Goal: Task Accomplishment & Management: Complete application form

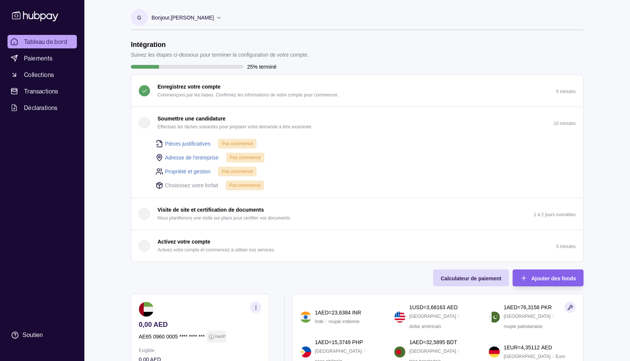
click at [202, 18] on div "Bonjour, [PERSON_NAME]" at bounding box center [186, 18] width 70 height 16
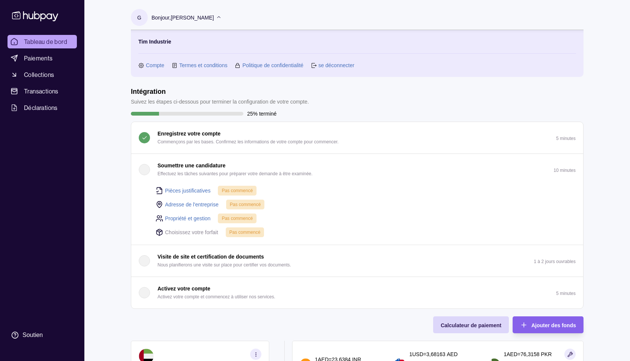
click at [202, 18] on div "Bonjour, [PERSON_NAME]" at bounding box center [186, 18] width 70 height 16
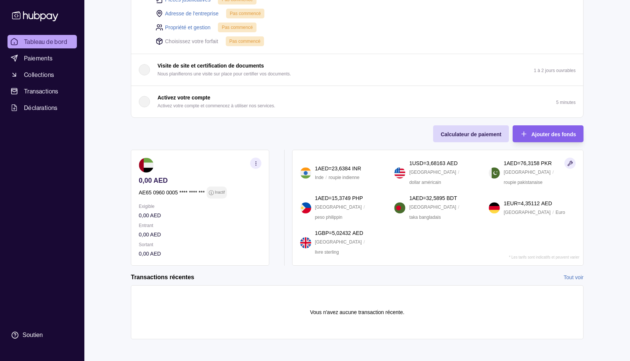
scroll to position [145, 0]
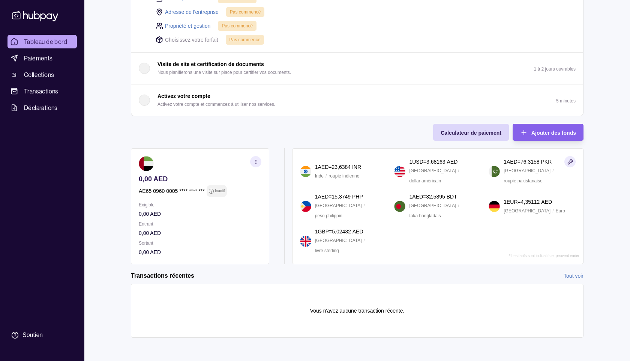
click at [254, 161] on icon "button" at bounding box center [256, 162] width 6 height 6
click at [255, 160] on icon "button" at bounding box center [257, 159] width 7 height 7
click at [255, 160] on icon "button" at bounding box center [256, 162] width 6 height 6
click at [255, 160] on icon "button" at bounding box center [257, 159] width 7 height 7
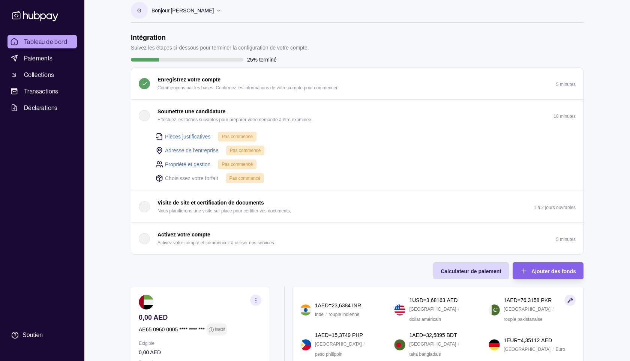
scroll to position [0, 0]
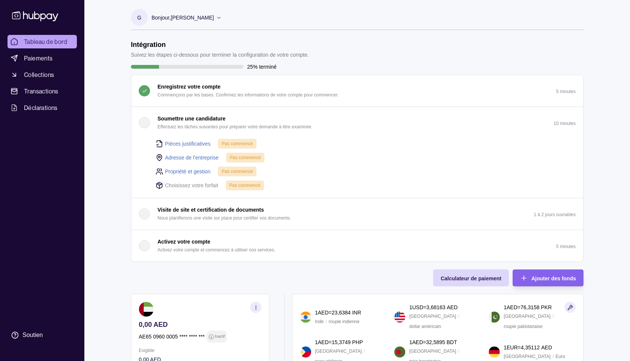
click at [216, 16] on icon at bounding box center [219, 18] width 6 height 6
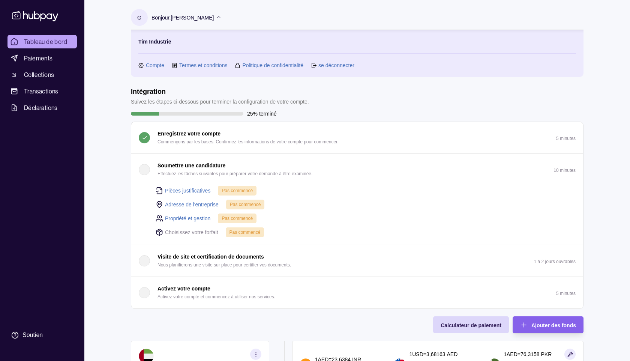
click at [158, 67] on font "Compte" at bounding box center [155, 65] width 18 height 6
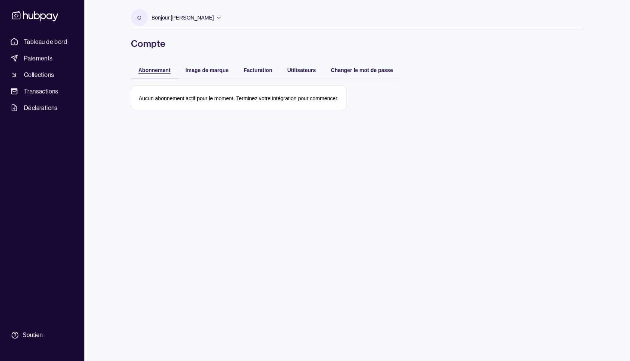
click at [166, 67] on font "Abonnement" at bounding box center [154, 70] width 32 height 6
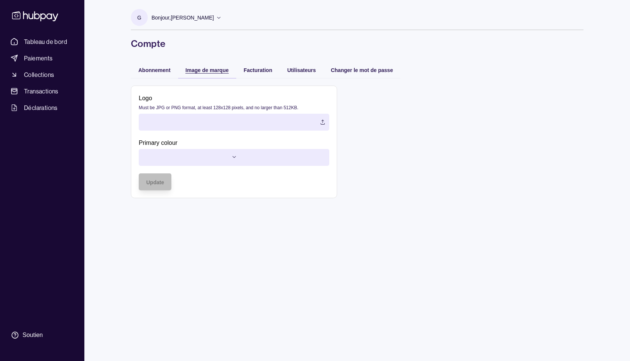
click at [195, 69] on font "Image de marque" at bounding box center [207, 70] width 43 height 6
click at [257, 69] on font "Facturation" at bounding box center [258, 70] width 28 height 6
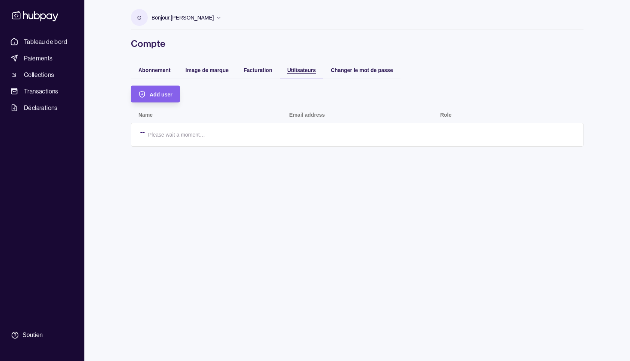
click at [298, 69] on font "Utilisateurs" at bounding box center [301, 70] width 28 height 6
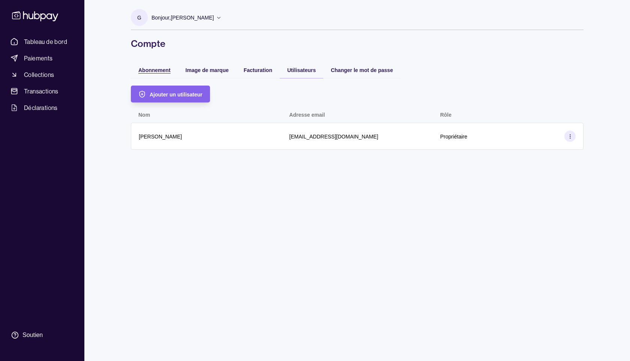
click at [150, 69] on font "Abonnement" at bounding box center [154, 70] width 32 height 6
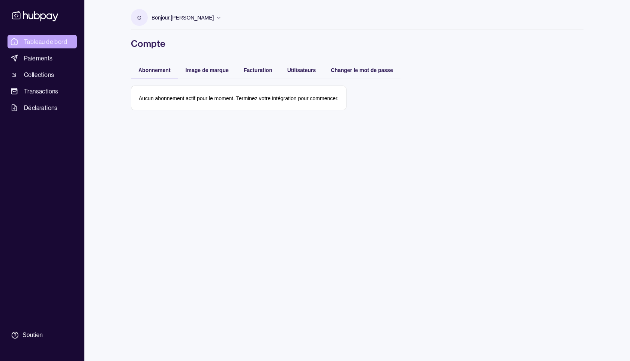
click at [62, 40] on font "Tableau de bord" at bounding box center [45, 41] width 43 height 7
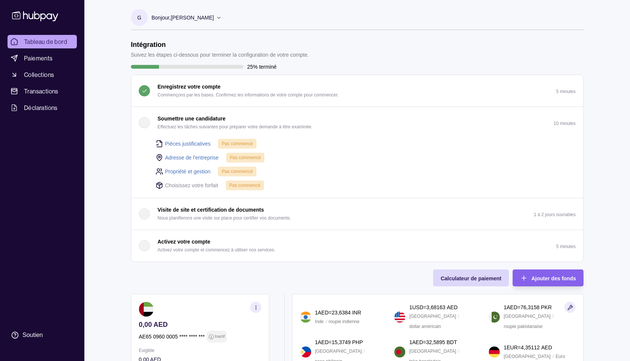
click at [203, 244] on p "Activez votre compte" at bounding box center [183, 241] width 53 height 8
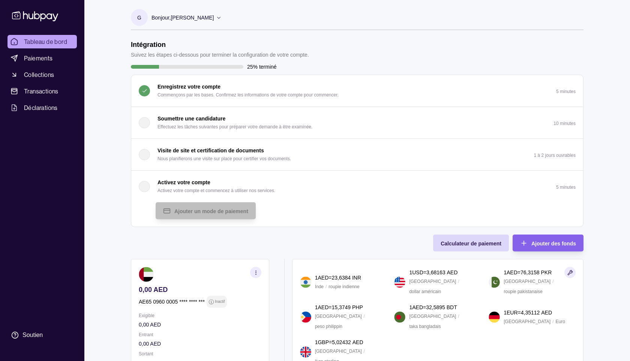
click at [148, 189] on div "button" at bounding box center [144, 186] width 11 height 11
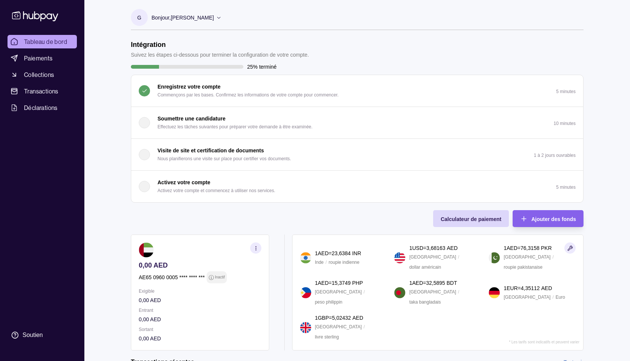
click at [145, 188] on div "button" at bounding box center [144, 186] width 11 height 11
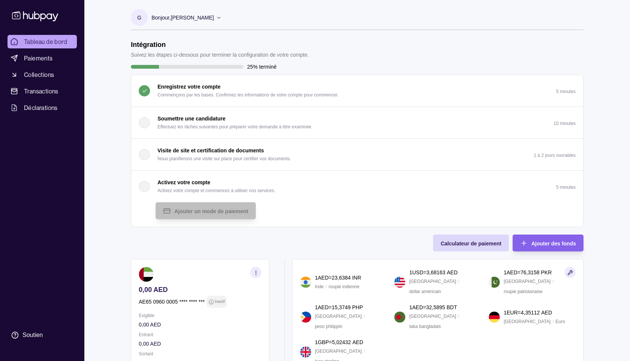
click at [180, 121] on p "Soumettre une candidature" at bounding box center [191, 118] width 68 height 8
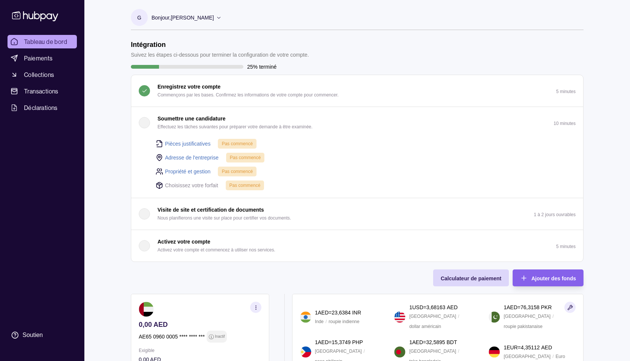
click at [177, 119] on font "Soumettre une candidature" at bounding box center [191, 118] width 68 height 6
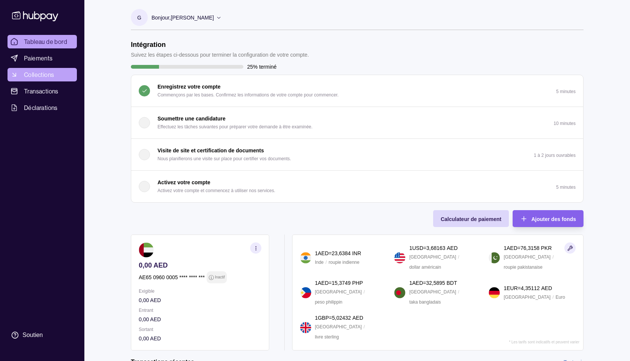
click at [38, 78] on font "Collections" at bounding box center [39, 74] width 30 height 7
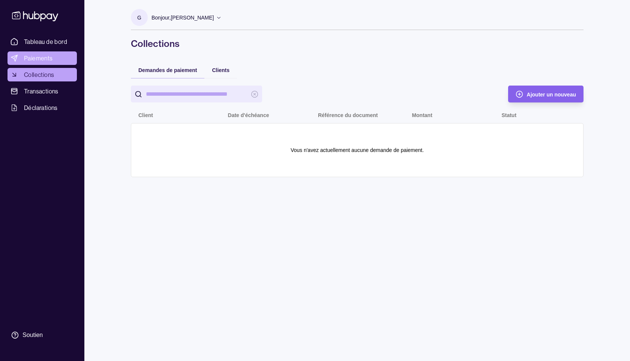
click at [40, 59] on font "Paiements" at bounding box center [38, 57] width 29 height 7
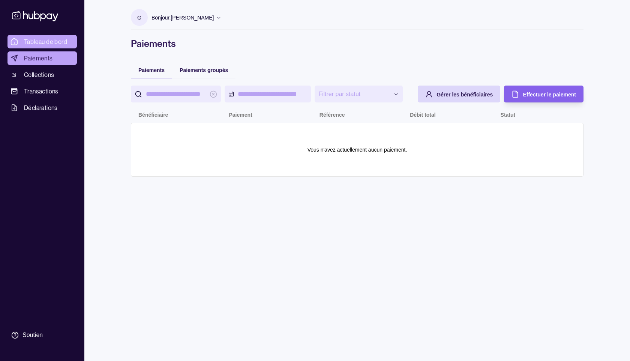
click at [42, 43] on font "Tableau de bord" at bounding box center [45, 41] width 43 height 7
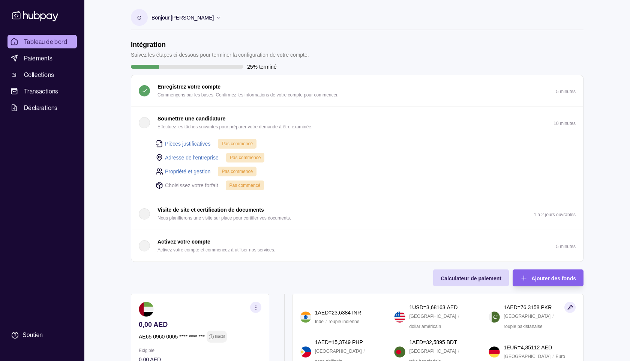
click at [264, 67] on font "25% terminé" at bounding box center [262, 67] width 30 height 6
click at [146, 124] on div "button" at bounding box center [144, 122] width 11 height 11
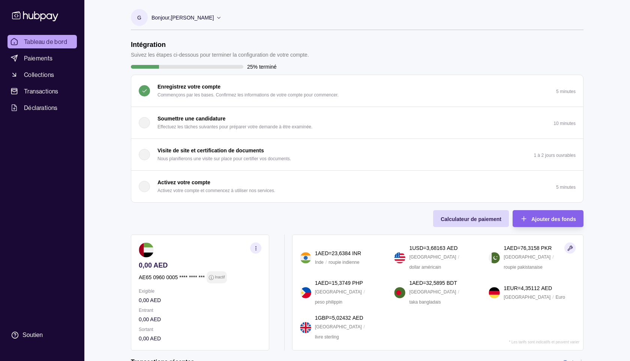
click at [151, 120] on div "Soumettre une candidature Effectuez les tâches suivantes pour préparer votre de…" at bounding box center [226, 122] width 174 height 16
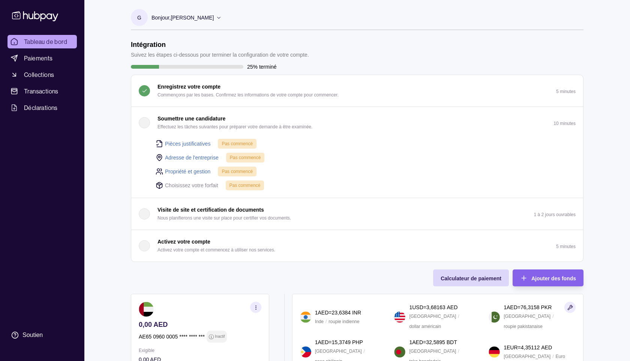
click at [230, 143] on font "Pas commencé" at bounding box center [237, 143] width 31 height 5
click at [195, 142] on font "Pièces justificatives" at bounding box center [187, 144] width 45 height 6
